Goal: Transaction & Acquisition: Purchase product/service

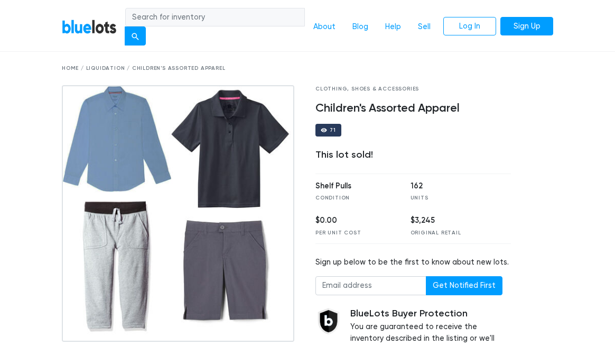
scroll to position [27, 0]
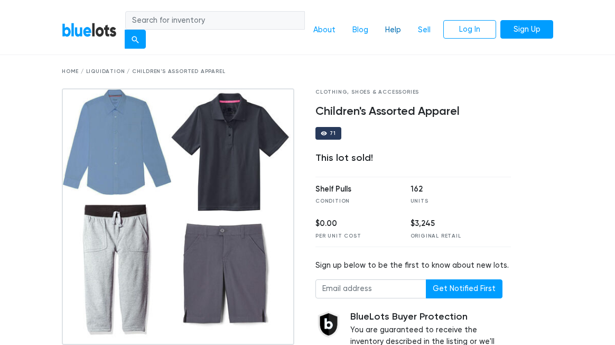
click at [395, 27] on link "Help" at bounding box center [393, 30] width 33 height 20
click at [89, 29] on link "BlueLots" at bounding box center [89, 29] width 55 height 15
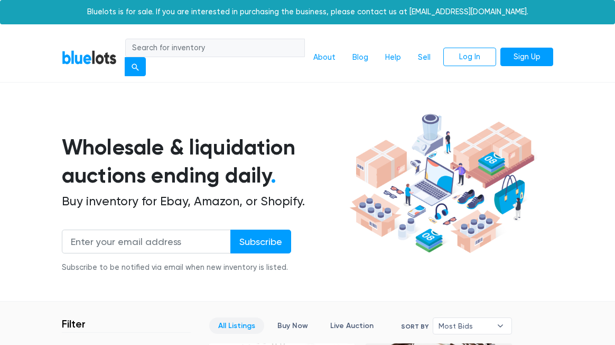
click at [199, 42] on input "search" at bounding box center [215, 48] width 180 height 19
type input "tshirts girls"
click at [125, 57] on button "submit" at bounding box center [135, 66] width 21 height 19
click at [204, 48] on input "search" at bounding box center [215, 48] width 180 height 19
type input "tshirts girls"
